Goal: Information Seeking & Learning: Learn about a topic

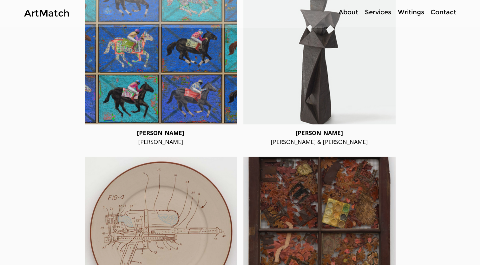
scroll to position [1257, 0]
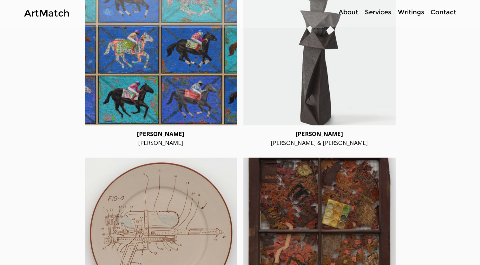
click at [151, 130] on span "Derek Fordjour" at bounding box center [160, 134] width 47 height 8
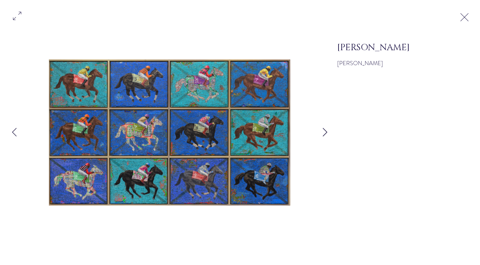
click at [323, 129] on icon "Next Item" at bounding box center [325, 132] width 5 height 9
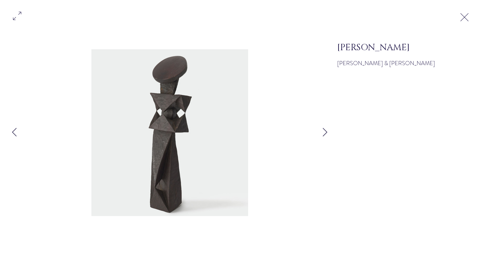
click at [461, 18] on button "Exit expand mode" at bounding box center [465, 17] width 12 height 14
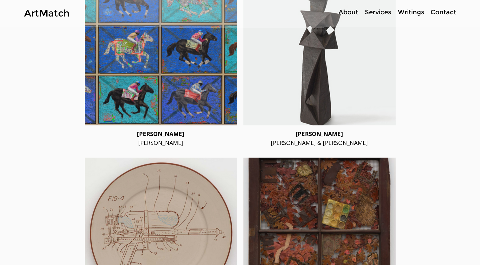
click at [423, 167] on div at bounding box center [240, 188] width 480 height 1851
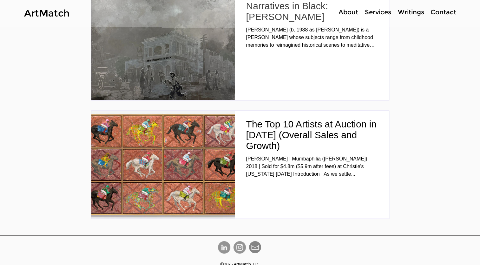
scroll to position [2136, 0]
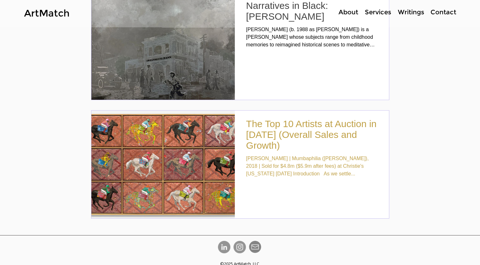
click at [309, 164] on div "Julie Mehretu | Mumbaphilia (J.E.), 2018 | Sold for $4.8m ($5.9m after fees) at…" at bounding box center [311, 166] width 131 height 23
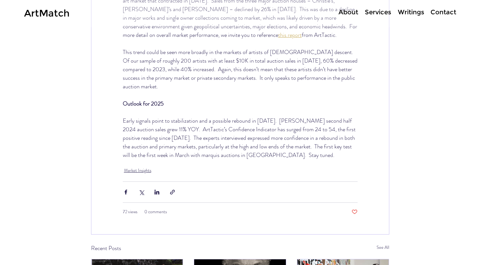
scroll to position [1574, 0]
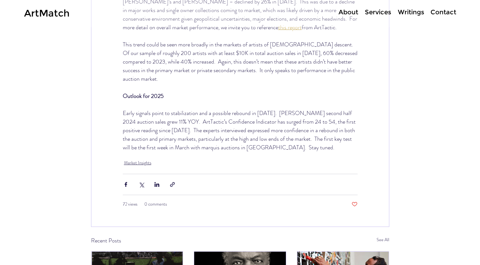
click at [67, 18] on link "ArtMatch" at bounding box center [46, 13] width 45 height 12
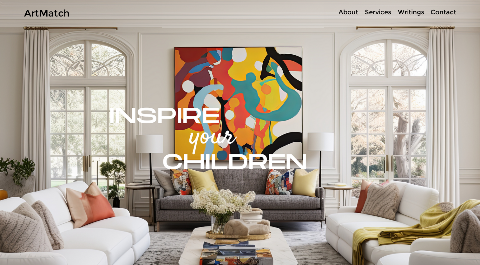
click at [346, 11] on p "About" at bounding box center [348, 12] width 26 height 9
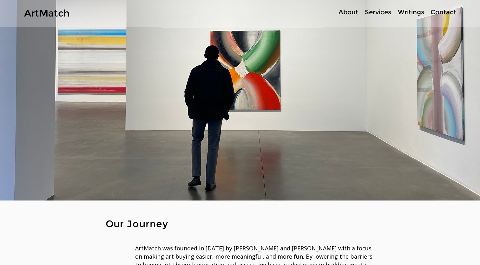
click at [54, 14] on link "ArtMatch" at bounding box center [46, 13] width 45 height 12
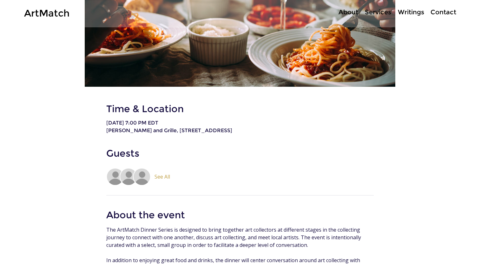
scroll to position [254, 0]
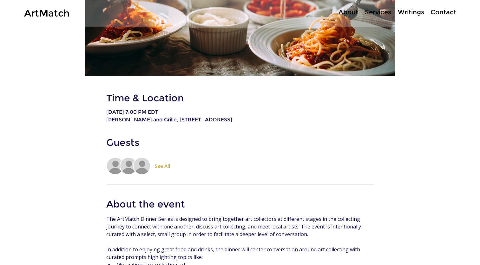
click at [160, 168] on span "See All" at bounding box center [163, 165] width 16 height 6
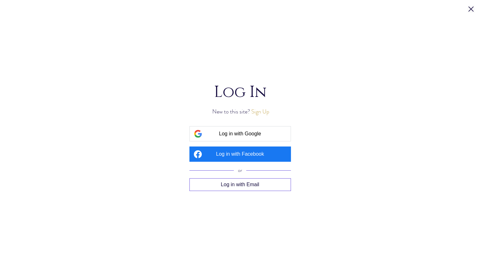
scroll to position [0, 0]
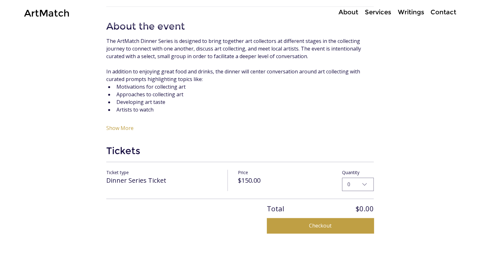
scroll to position [470, 0]
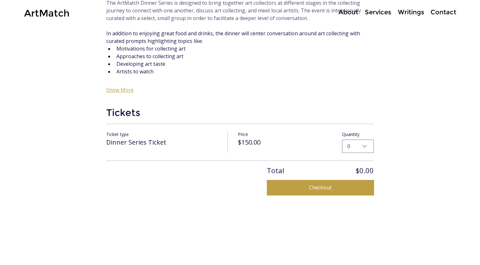
click at [122, 93] on button "Show More" at bounding box center [119, 90] width 27 height 6
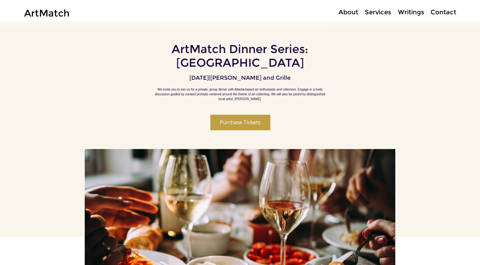
scroll to position [5, 0]
click at [383, 12] on p "Services" at bounding box center [378, 12] width 33 height 9
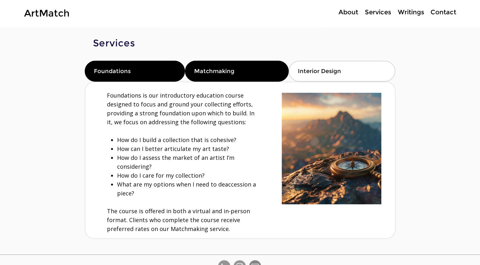
click at [248, 67] on div "Matchmaking" at bounding box center [237, 71] width 104 height 21
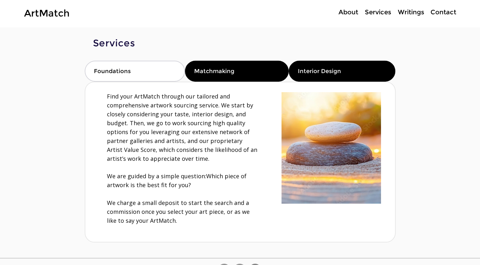
click at [331, 75] on div "Interior Design" at bounding box center [342, 71] width 107 height 21
